Goal: Transaction & Acquisition: Purchase product/service

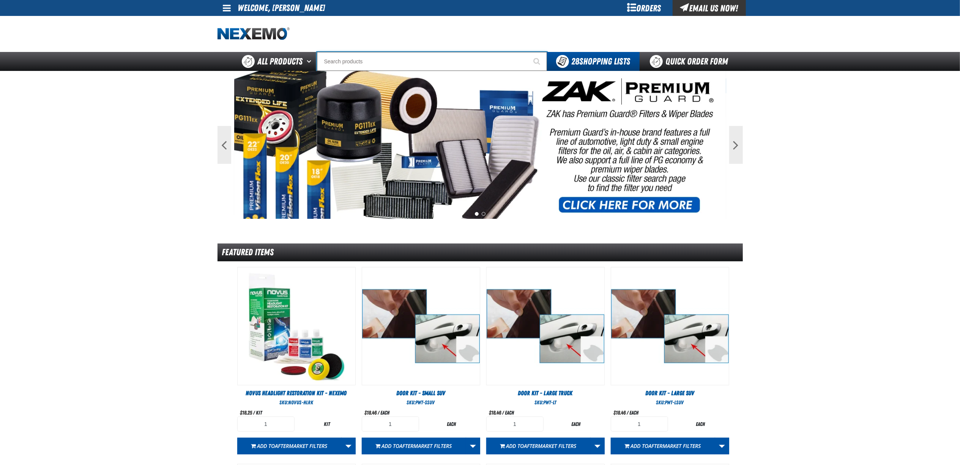
click at [500, 56] on input "Search" at bounding box center [432, 61] width 230 height 19
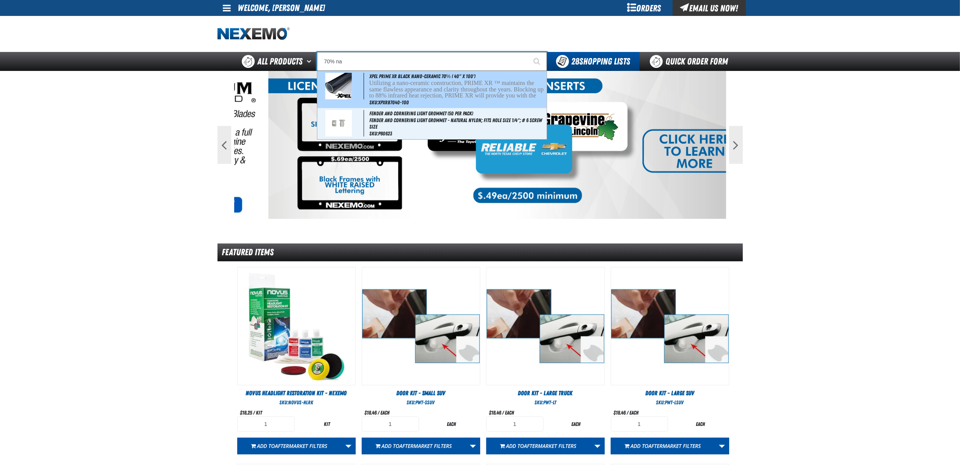
click at [463, 89] on p "Utilizing a nano-ceramic construction, PRIME XR ™ maintains the same flawless a…" at bounding box center [457, 96] width 176 height 32
type input "XPEL PRIME XR Black Nano-Ceramic 70% ( 40" x 100')"
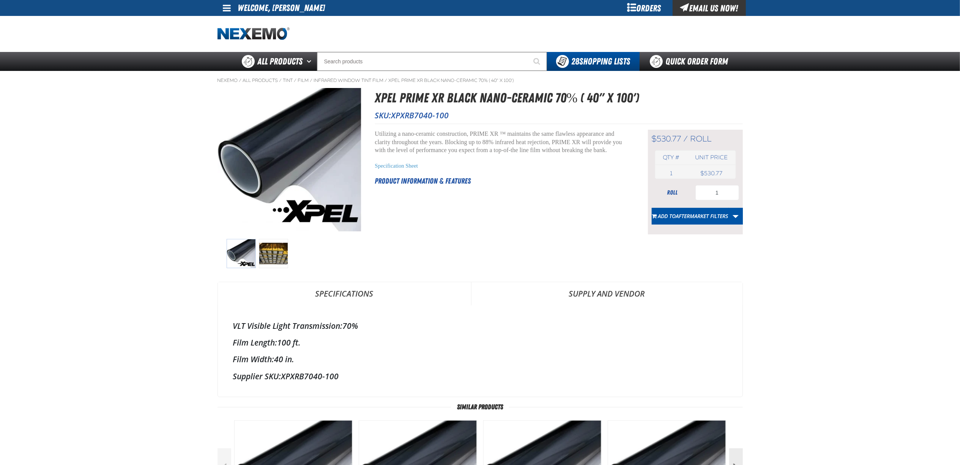
click at [425, 111] on span "XPXRB7040-100" at bounding box center [420, 115] width 58 height 11
drag, startPoint x: 425, startPoint y: 111, endPoint x: 459, endPoint y: 117, distance: 34.8
click at [459, 117] on p "SKU: XPXRB7040-100" at bounding box center [559, 115] width 368 height 11
drag, startPoint x: 448, startPoint y: 117, endPoint x: 394, endPoint y: 119, distance: 54.7
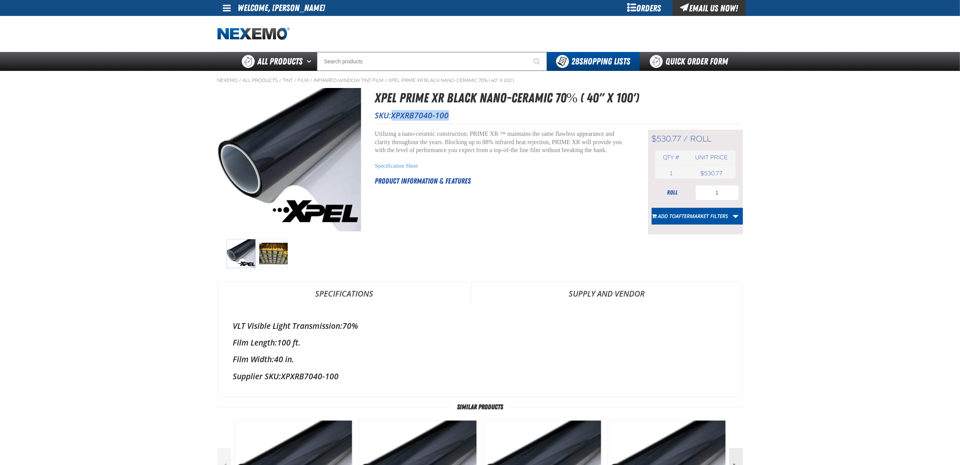
click at [394, 119] on span "XPXRB7040-100" at bounding box center [420, 115] width 58 height 11
copy span "XPXRB7040-100"
click at [669, 65] on link "Quick Order Form" at bounding box center [690, 61] width 103 height 19
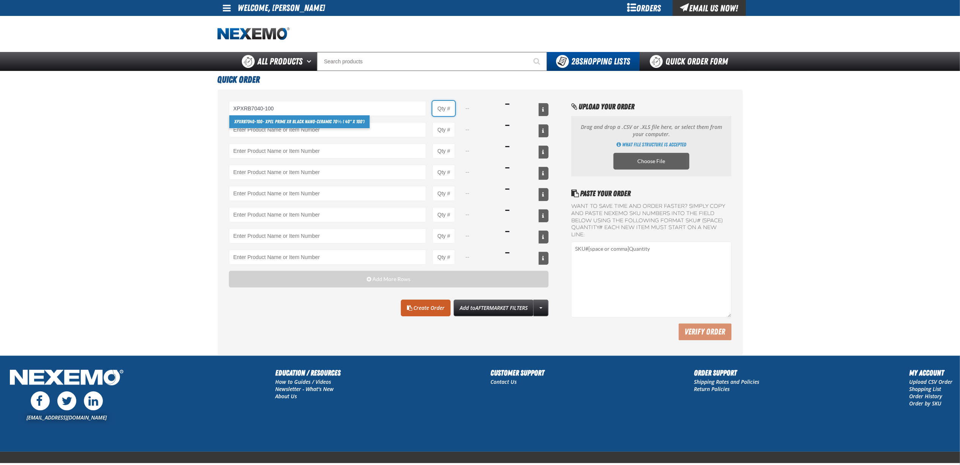
click at [445, 113] on input "Product Quantity" at bounding box center [443, 108] width 23 height 15
type input "XPXRB7040-100 - XPEL PRIME XR Black Nano-Ceramic 70% ( 40&quot; x 100&#x27;)"
type input "1"
select select "roll"
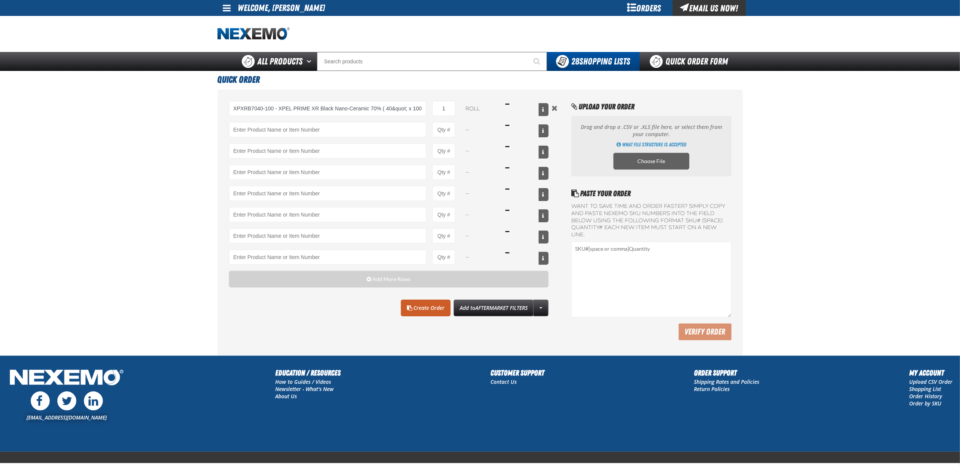
click at [109, 195] on main "Quick Order XPXRB7040-100 - XPEL PRIME XR Black Nano-Ceramic 70% ( 40&quot; x 1…" at bounding box center [480, 213] width 960 height 285
click at [410, 315] on link "Create Order" at bounding box center [426, 308] width 50 height 17
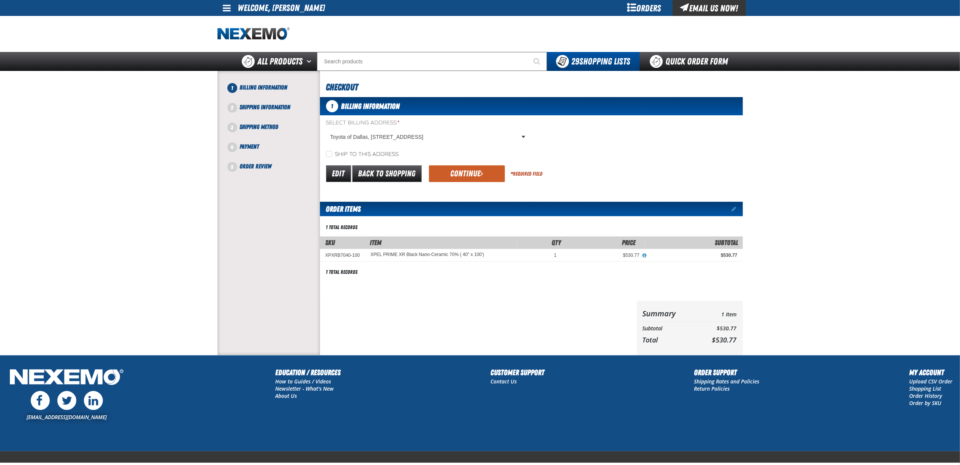
click at [477, 184] on div "1 Billing Information Select Billing Address * Toyota of Dallas, 2610 Forest ln…" at bounding box center [531, 226] width 423 height 258
click at [480, 180] on button "Continue" at bounding box center [467, 173] width 76 height 17
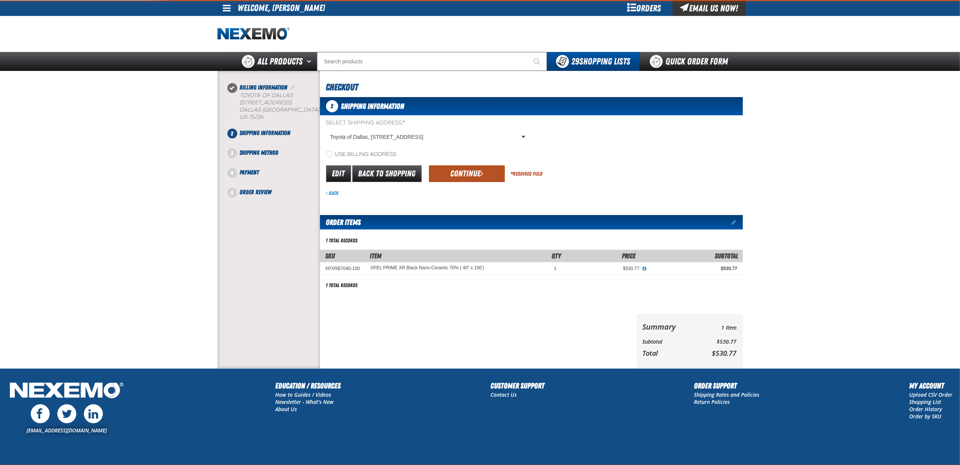
click at [480, 180] on button "Continue" at bounding box center [467, 173] width 76 height 17
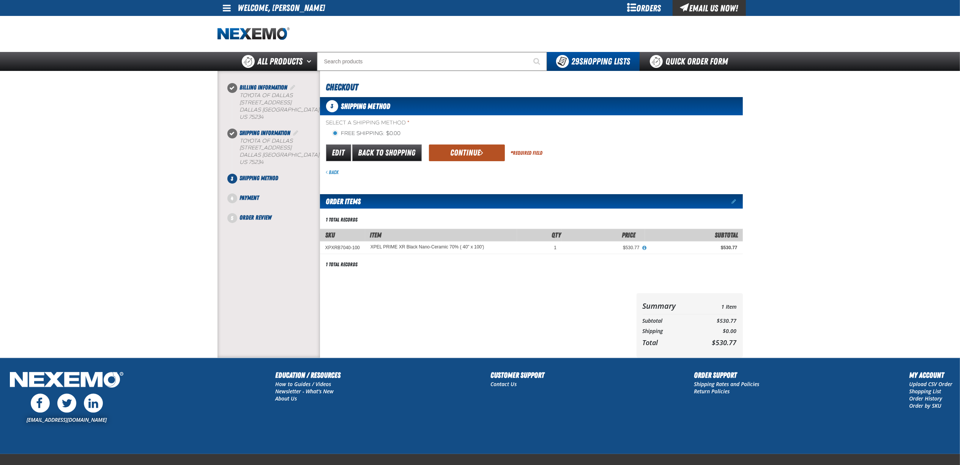
click at [487, 155] on button "Continue" at bounding box center [467, 153] width 76 height 17
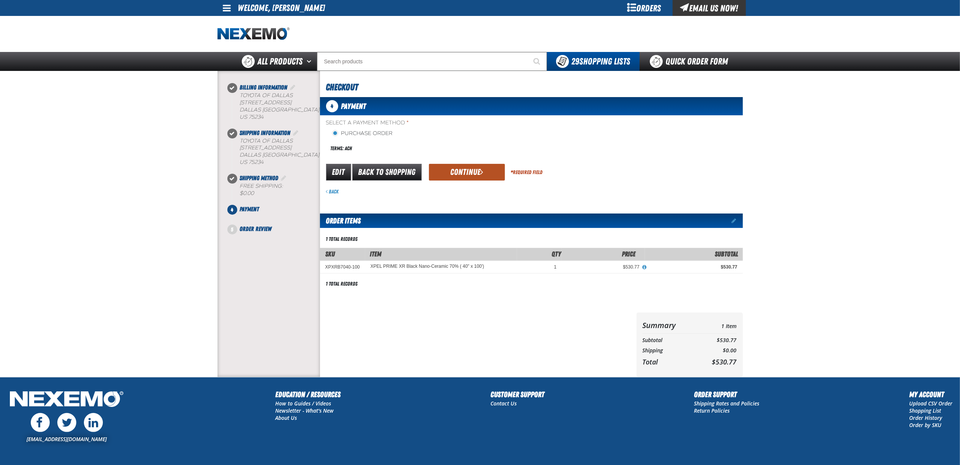
click at [471, 171] on button "Continue" at bounding box center [467, 172] width 76 height 17
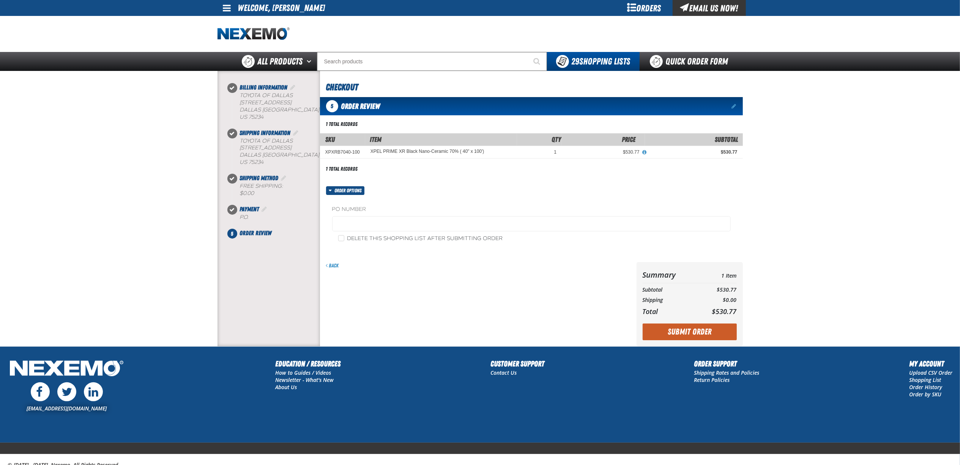
click at [348, 241] on label "Delete this shopping list after submitting order" at bounding box center [420, 238] width 165 height 7
click at [344, 241] on input "Delete this shopping list after submitting order" at bounding box center [341, 238] width 6 height 6
checkbox input "true"
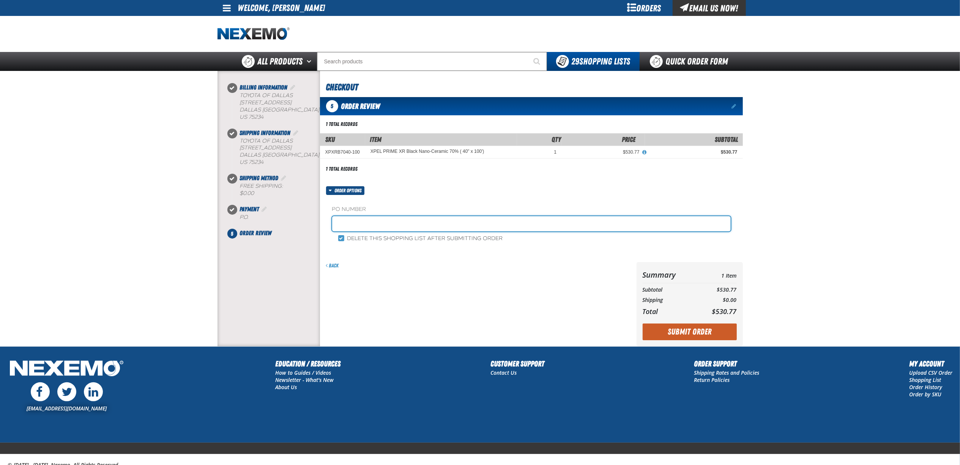
click at [375, 223] on input "text" at bounding box center [531, 223] width 398 height 15
type input "x"
type input "L"
type input "LUISXPEL0925"
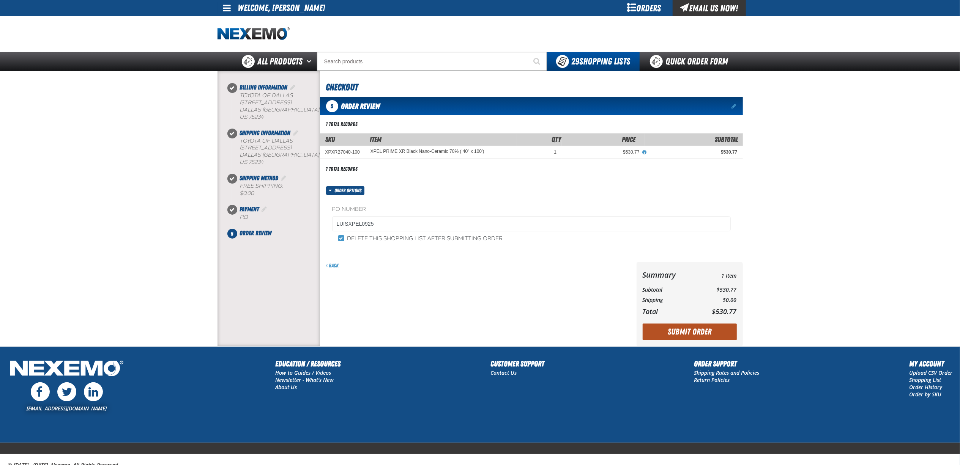
click at [705, 331] on button "Submit Order" at bounding box center [689, 332] width 94 height 17
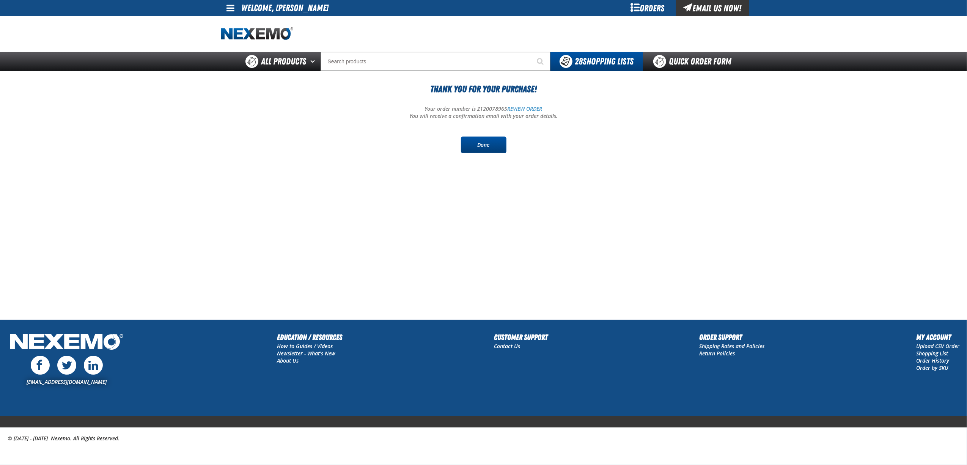
drag, startPoint x: 597, startPoint y: 324, endPoint x: 489, endPoint y: 147, distance: 206.9
click at [480, 154] on section "Thank You For Your Purchase! Your order number is Z120078965 REVIEW ORDER You w…" at bounding box center [483, 125] width 525 height 109
click at [490, 146] on link "Done" at bounding box center [484, 145] width 46 height 17
